Goal: Information Seeking & Learning: Learn about a topic

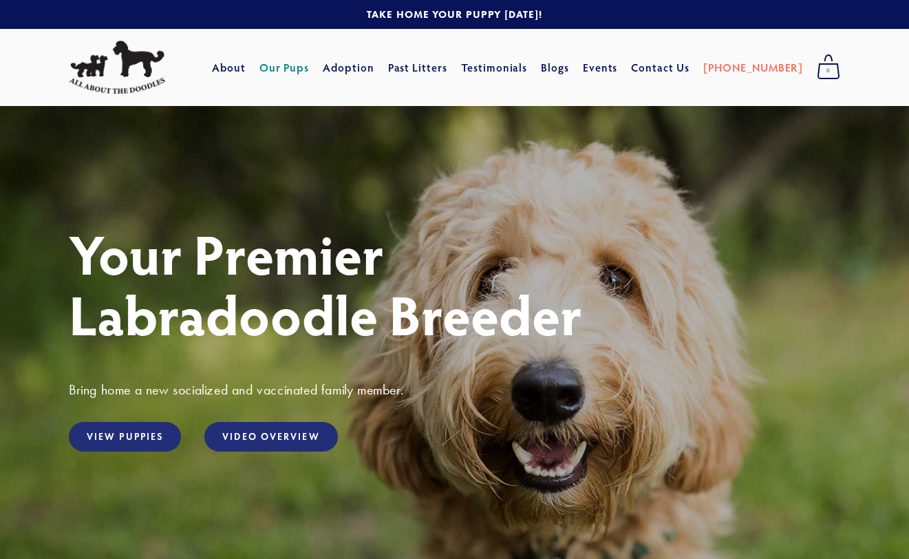
click at [310, 69] on link "Our Pups" at bounding box center [285, 67] width 50 height 25
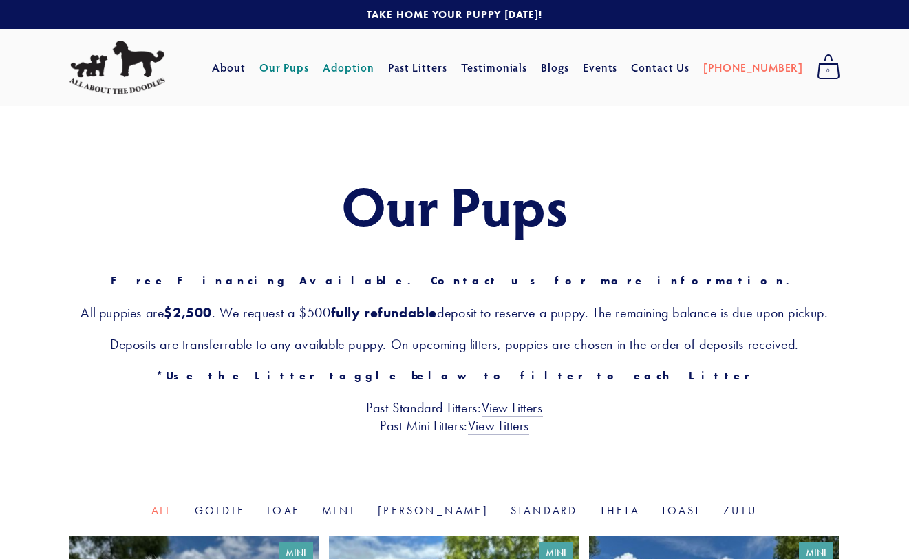
click at [374, 68] on link "Adoption" at bounding box center [349, 67] width 52 height 25
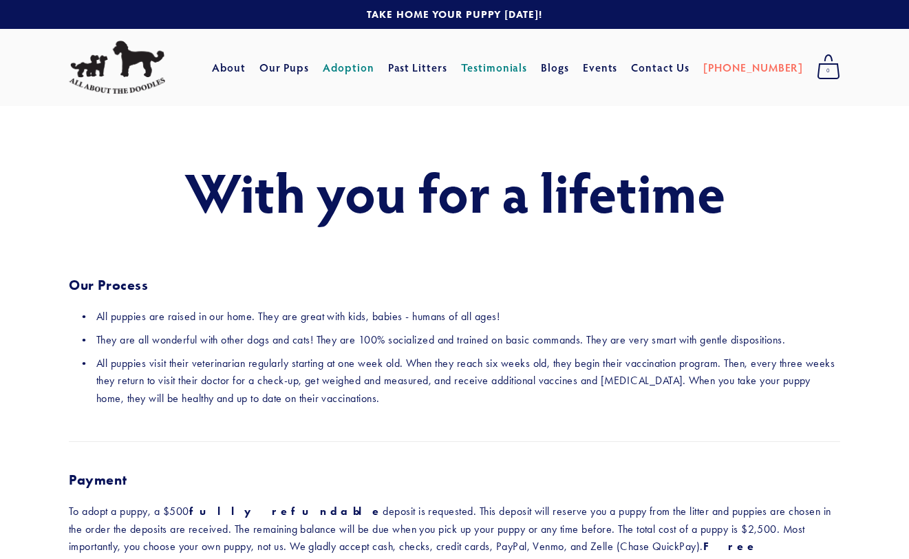
click at [528, 68] on link "Testimonials" at bounding box center [494, 67] width 67 height 25
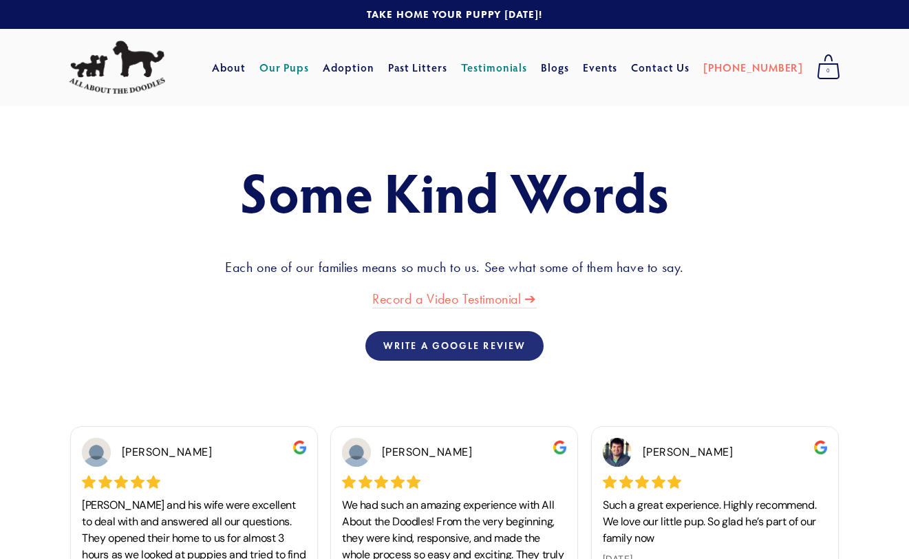
click at [310, 70] on link "Our Pups" at bounding box center [285, 67] width 50 height 25
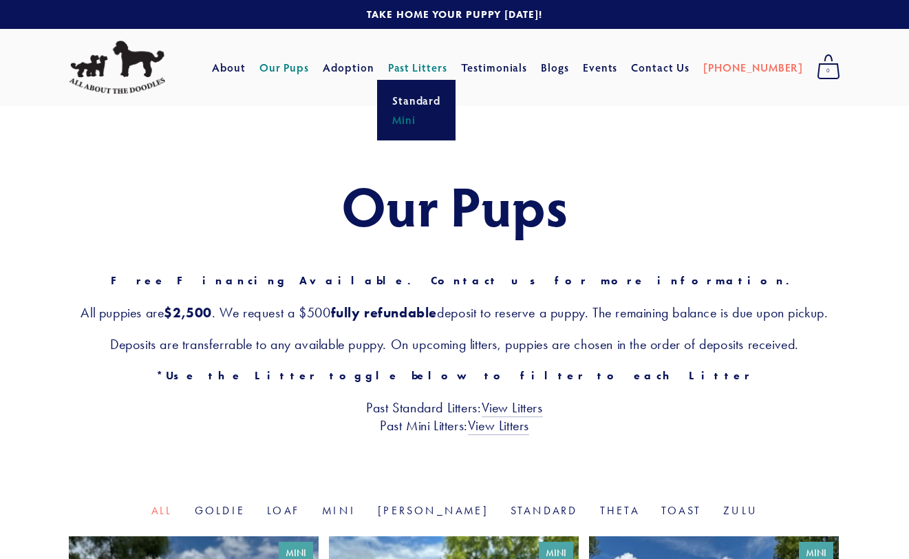
click at [438, 123] on link "Mini" at bounding box center [416, 119] width 57 height 19
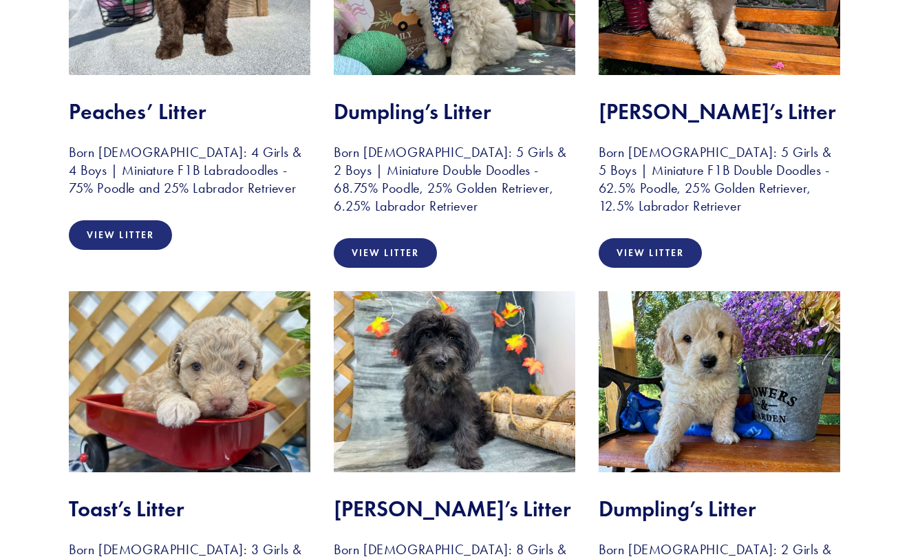
scroll to position [427, 0]
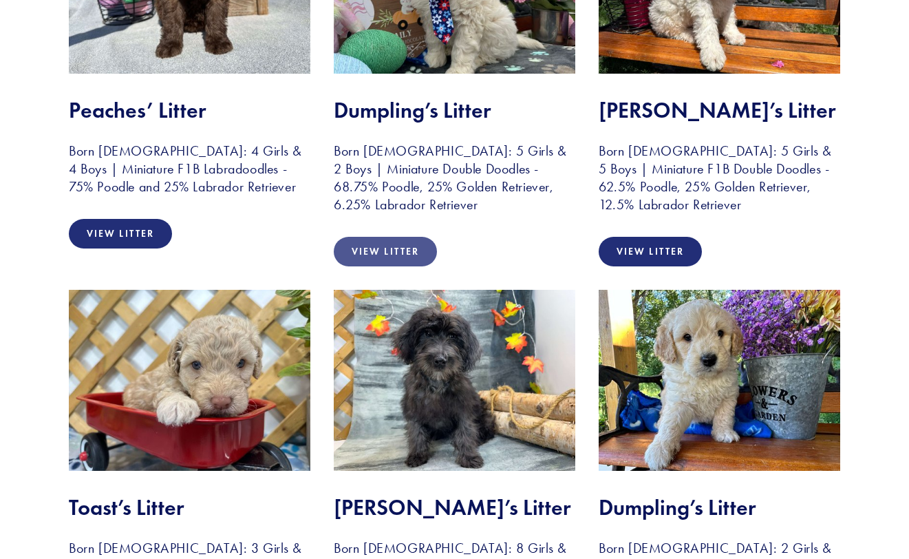
click at [391, 260] on link "View Litter" at bounding box center [385, 252] width 103 height 30
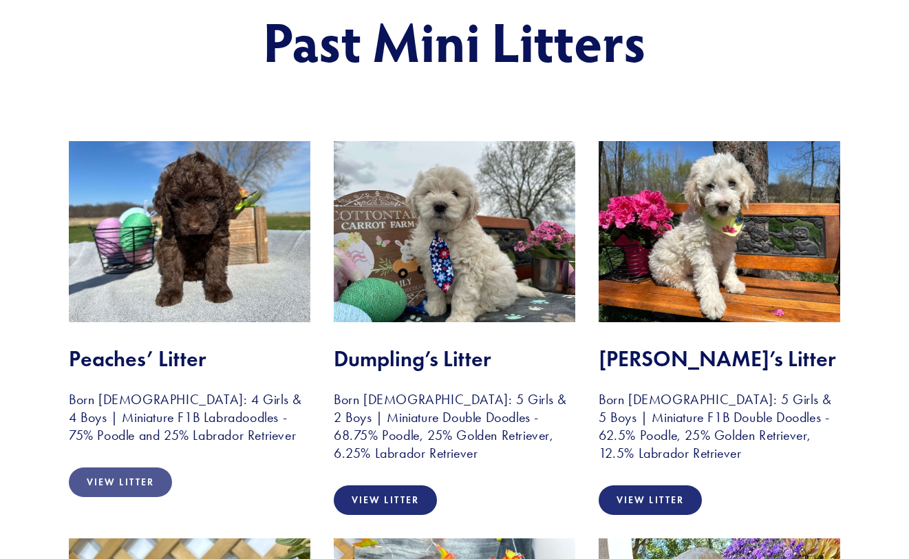
click at [142, 480] on link "View Litter" at bounding box center [120, 482] width 103 height 30
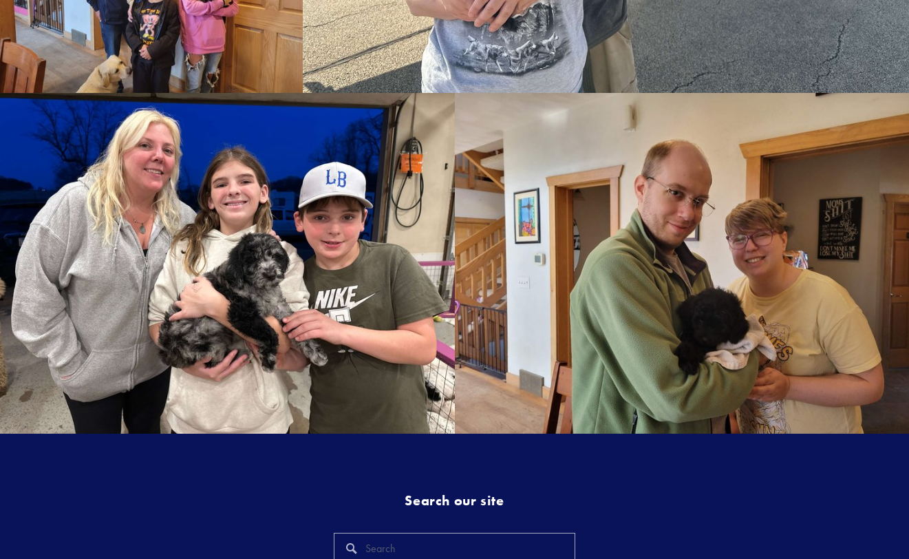
scroll to position [2646, 0]
